Goal: Check status

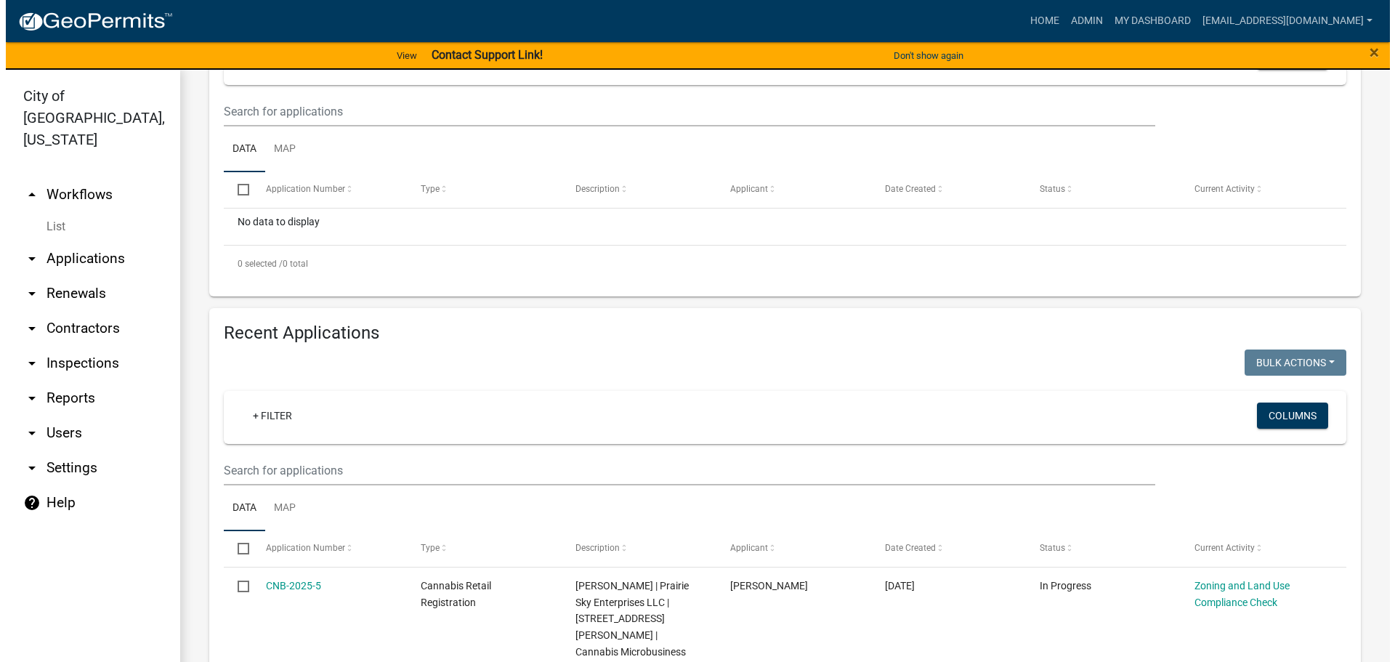
scroll to position [581, 0]
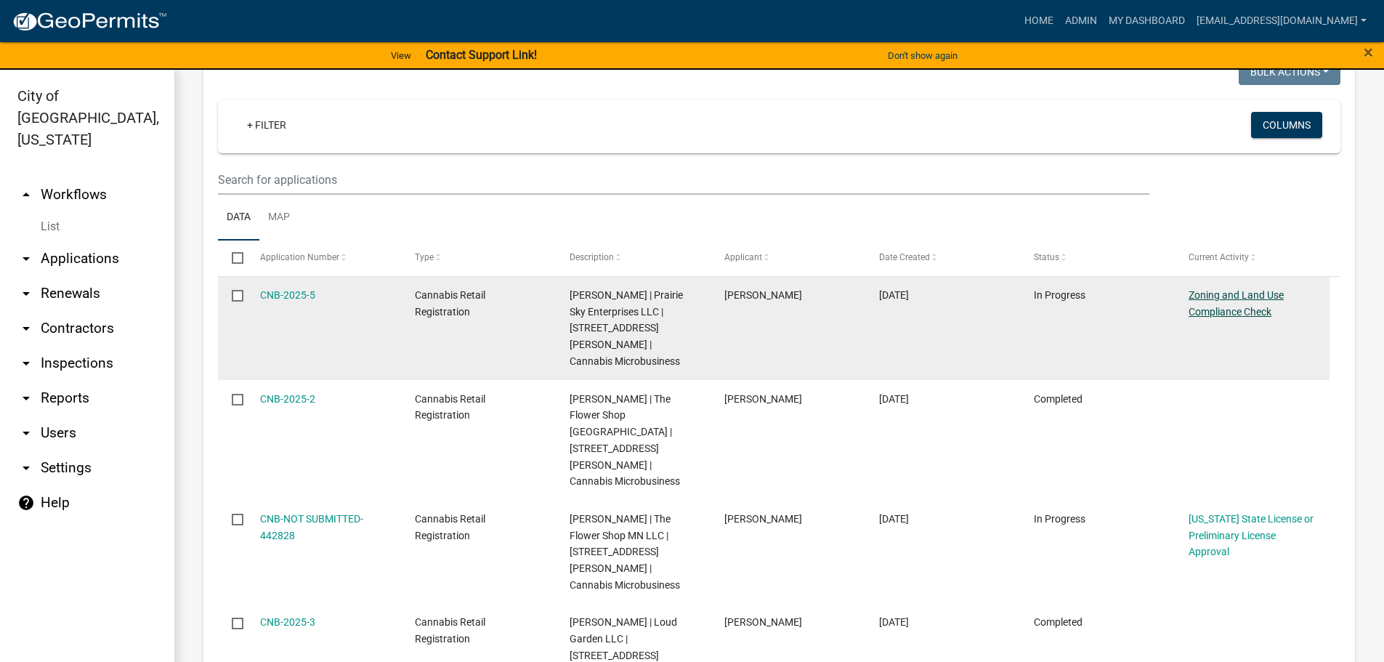
click at [1234, 317] on link "Zoning and Land Use Compliance Check" at bounding box center [1235, 303] width 95 height 28
